Goal: Transaction & Acquisition: Purchase product/service

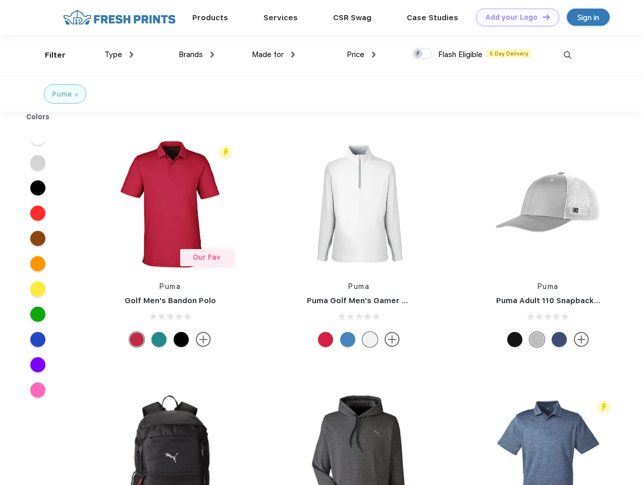
click at [514, 17] on link "Add your Logo Design Tool" at bounding box center [517, 18] width 83 height 18
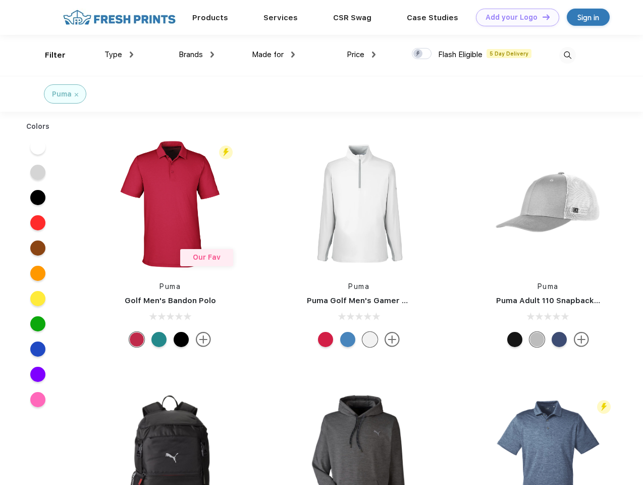
click at [0, 0] on div "Design Tool" at bounding box center [0, 0] width 0 height 0
click at [542, 17] on link "Add your Logo Design Tool" at bounding box center [517, 18] width 83 height 18
click at [48, 55] on div "Filter" at bounding box center [55, 55] width 21 height 12
click at [119, 55] on span "Type" at bounding box center [114, 54] width 18 height 9
click at [196, 55] on span "Brands" at bounding box center [191, 54] width 24 height 9
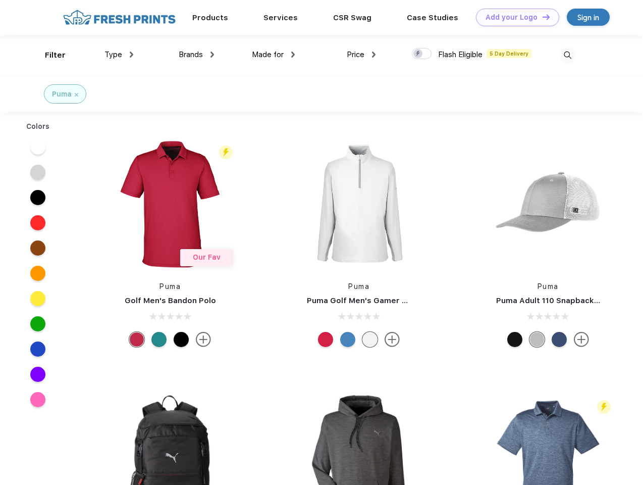
click at [274, 55] on span "Made for" at bounding box center [268, 54] width 32 height 9
click at [362, 55] on span "Price" at bounding box center [356, 54] width 18 height 9
